Goal: Transaction & Acquisition: Purchase product/service

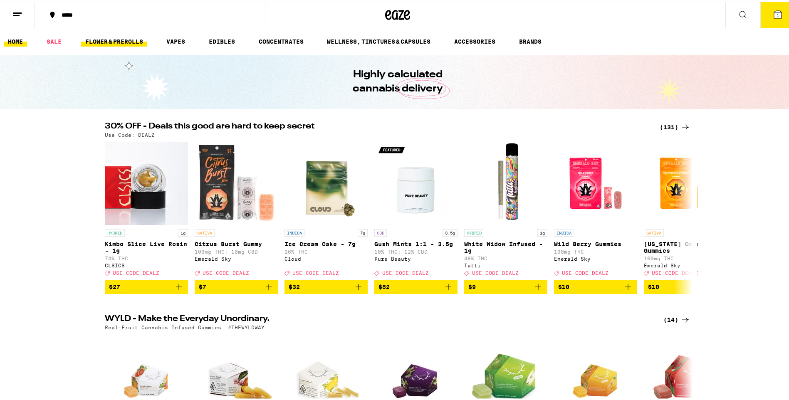
click at [99, 42] on link "FLOWER & PREROLLS" at bounding box center [114, 40] width 66 height 10
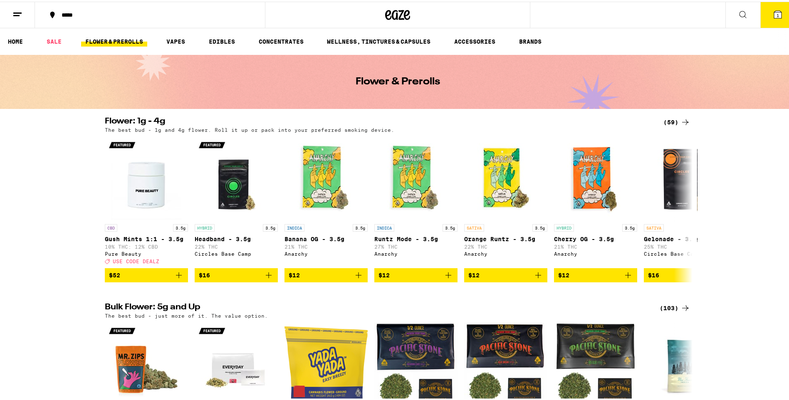
click at [672, 118] on div "(59)" at bounding box center [677, 121] width 27 height 10
